Goal: Transaction & Acquisition: Purchase product/service

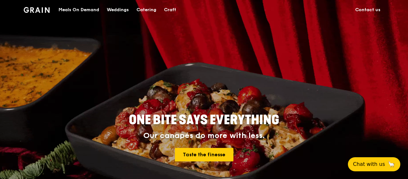
click at [173, 99] on div "ONE BITE SAYS EVERYTHING Our canapés do more with less. Taste the finesse" at bounding box center [203, 137] width 317 height 237
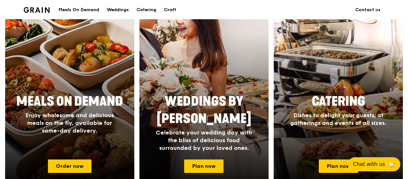
scroll to position [266, 0]
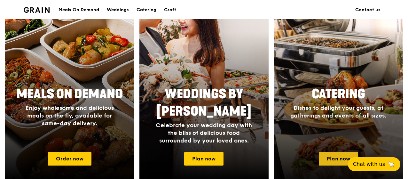
click at [338, 156] on link "Plan now" at bounding box center [338, 158] width 39 height 13
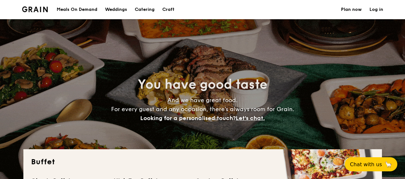
select select
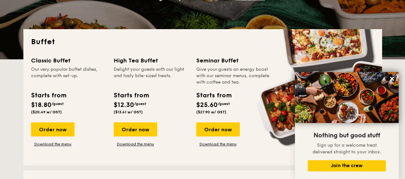
scroll to position [213, 0]
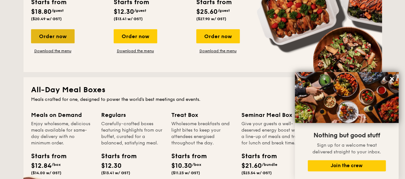
click at [63, 34] on div "Order now" at bounding box center [52, 36] width 43 height 14
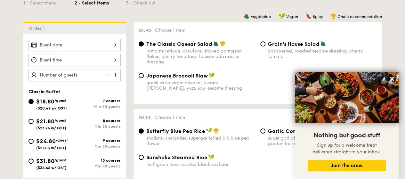
scroll to position [160, 0]
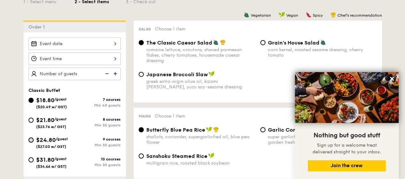
click at [29, 140] on input "$24.80 /guest ($27.03 w/ GST) 9 courses Min 30 guests" at bounding box center [30, 139] width 5 height 5
radio input "true"
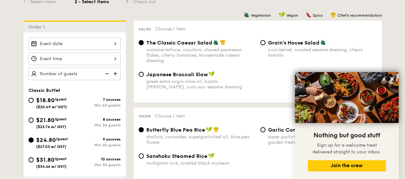
radio input "true"
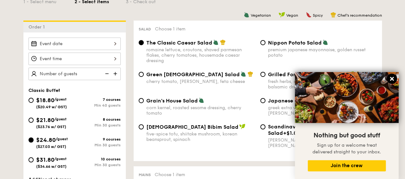
click at [391, 78] on icon at bounding box center [392, 79] width 4 height 4
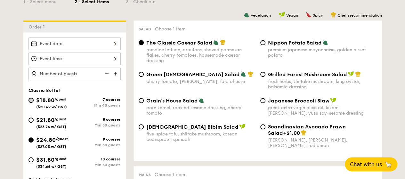
click at [31, 100] on input "$18.80 /guest ($20.49 w/ GST) 7 courses Min 40 guests" at bounding box center [30, 100] width 5 height 5
radio input "true"
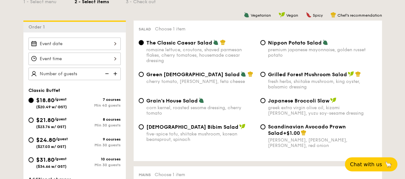
radio input "true"
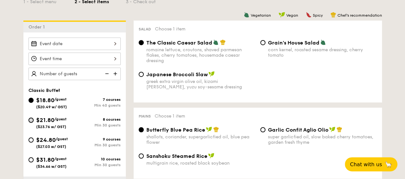
click at [30, 117] on input "$21.80 /guest ($23.76 w/ GST) 8 courses Min 30 guests" at bounding box center [30, 119] width 5 height 5
radio input "true"
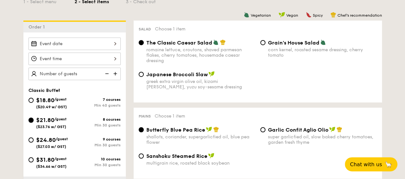
radio input "true"
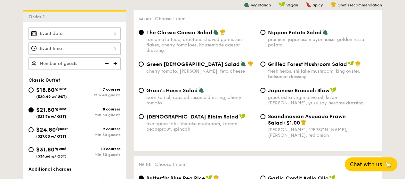
scroll to position [213, 0]
